Goal: Complete application form

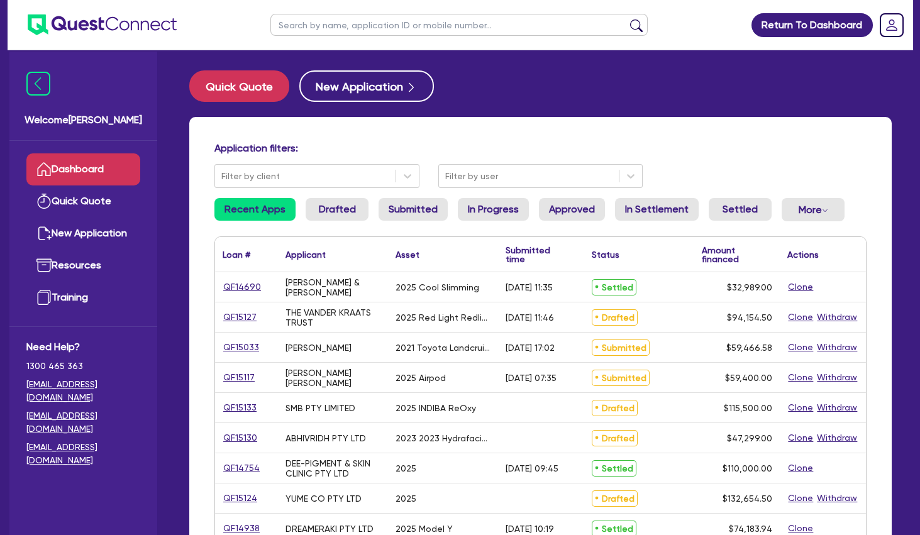
click at [398, 20] on input "text" at bounding box center [458, 25] width 377 height 22
type input "dom"
click at [627, 19] on button "submit" at bounding box center [637, 28] width 20 height 18
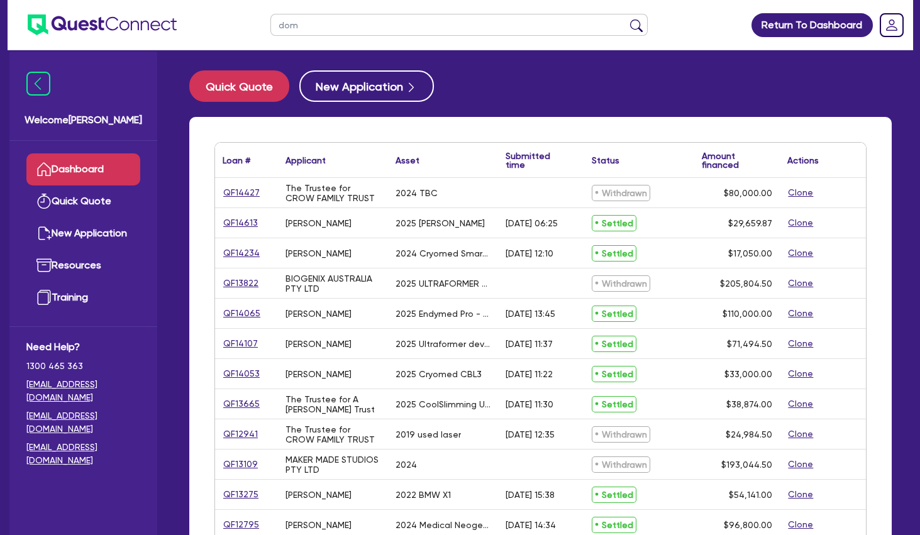
scroll to position [293, 0]
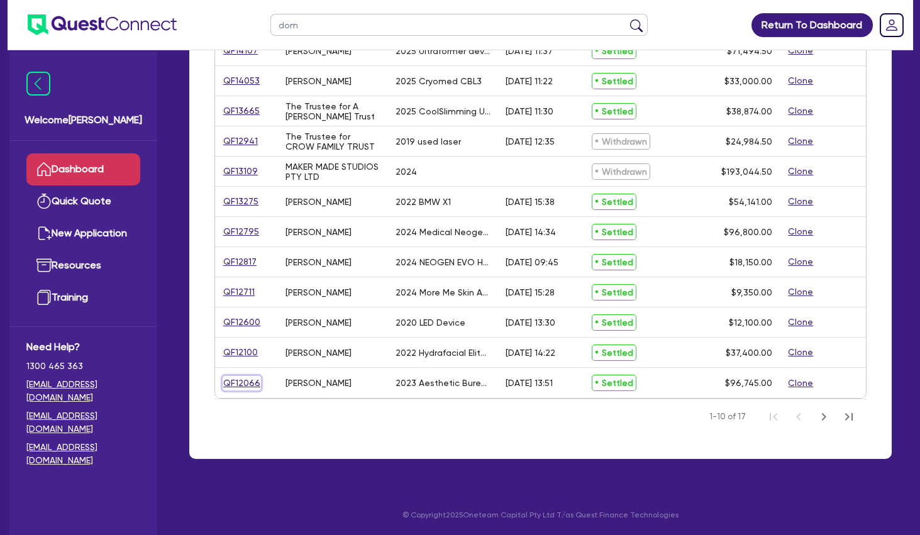
click at [249, 382] on link "QF12066" at bounding box center [242, 383] width 38 height 14
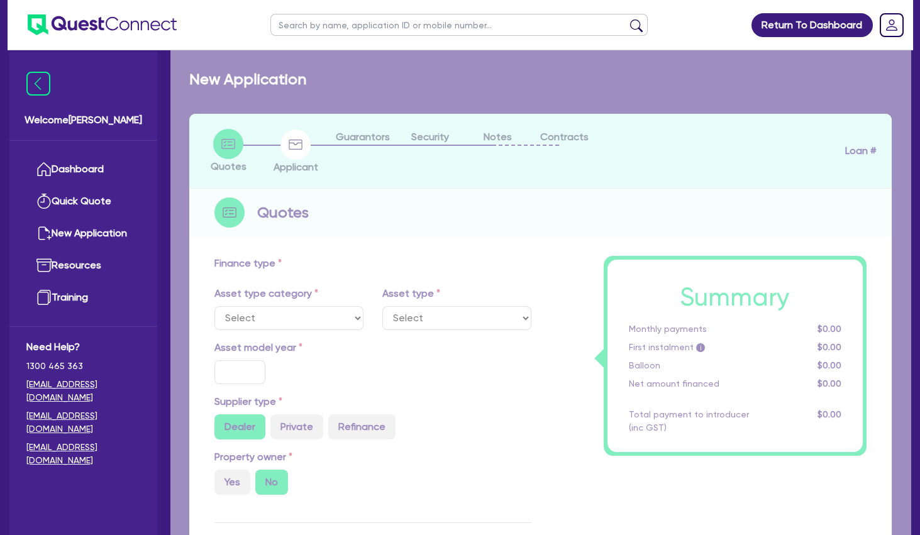
select select "TERTIARY_ASSETS"
type input "2023"
radio input "true"
type input "137,875"
type input "41,130"
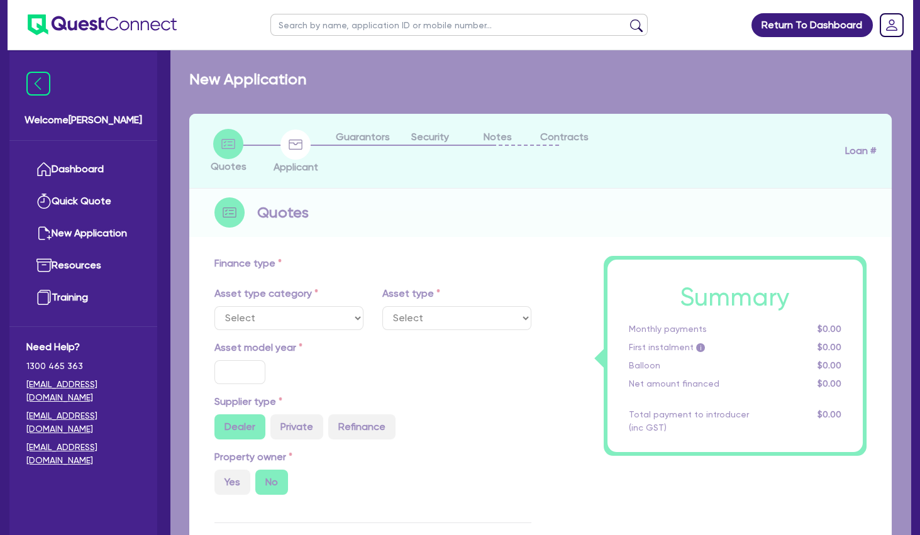
type input "4"
type input "3,869.8"
type input "14.55"
type input "395"
type input "900"
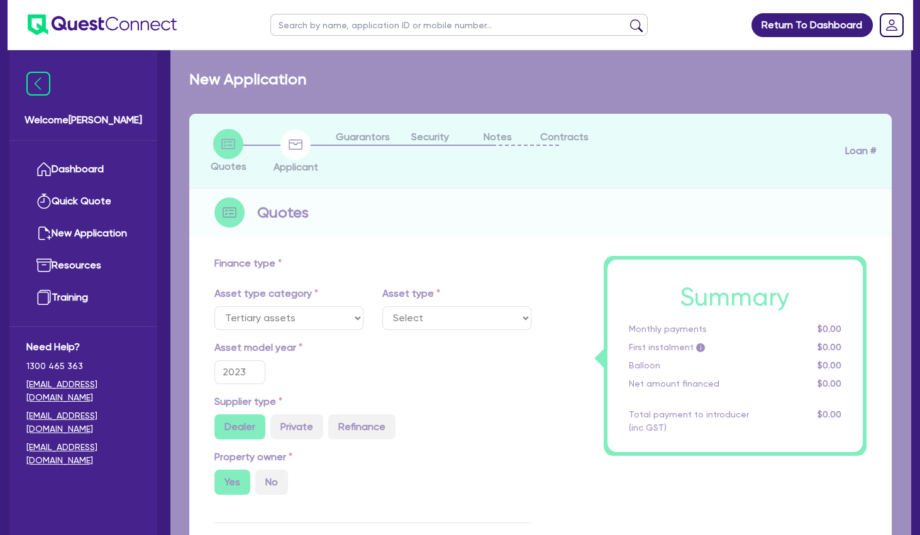
select select "BEAUTY_EQUIPMENT"
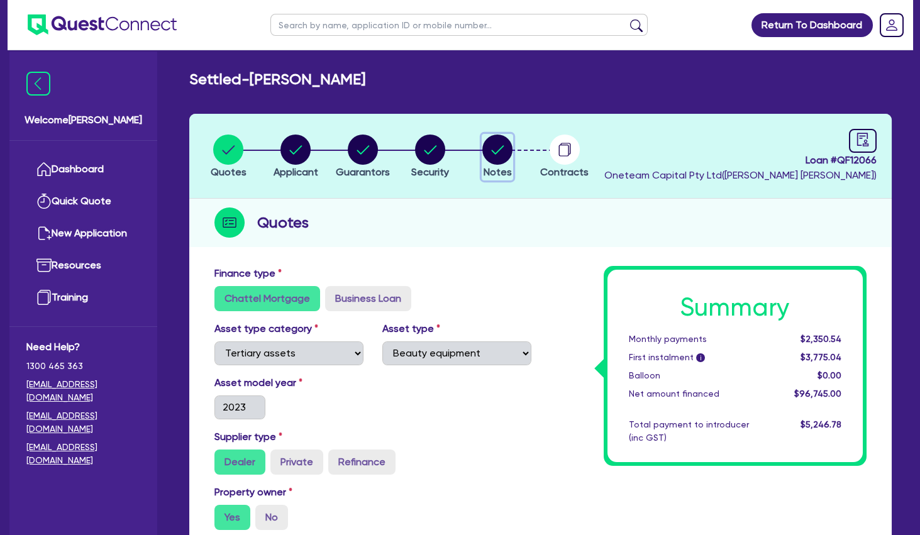
click at [496, 144] on circle "button" at bounding box center [497, 150] width 30 height 30
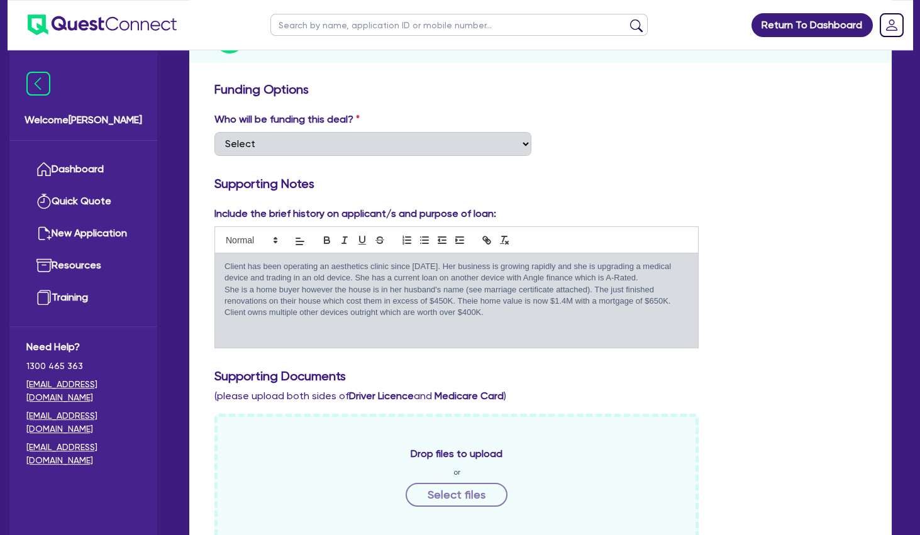
scroll to position [138, 0]
